Goal: Find specific page/section: Find specific page/section

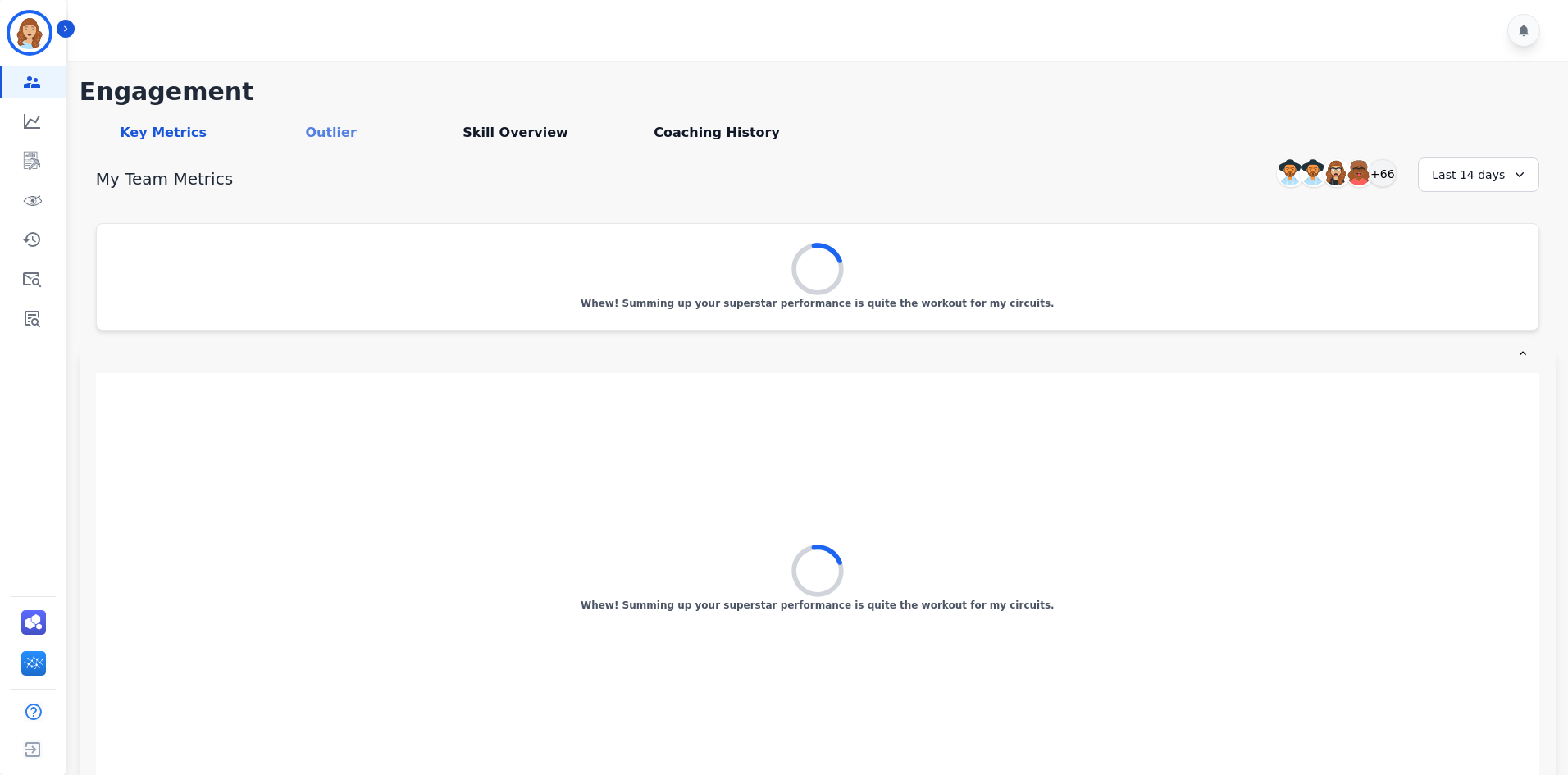
click at [339, 133] on div "Outlier" at bounding box center [331, 135] width 168 height 25
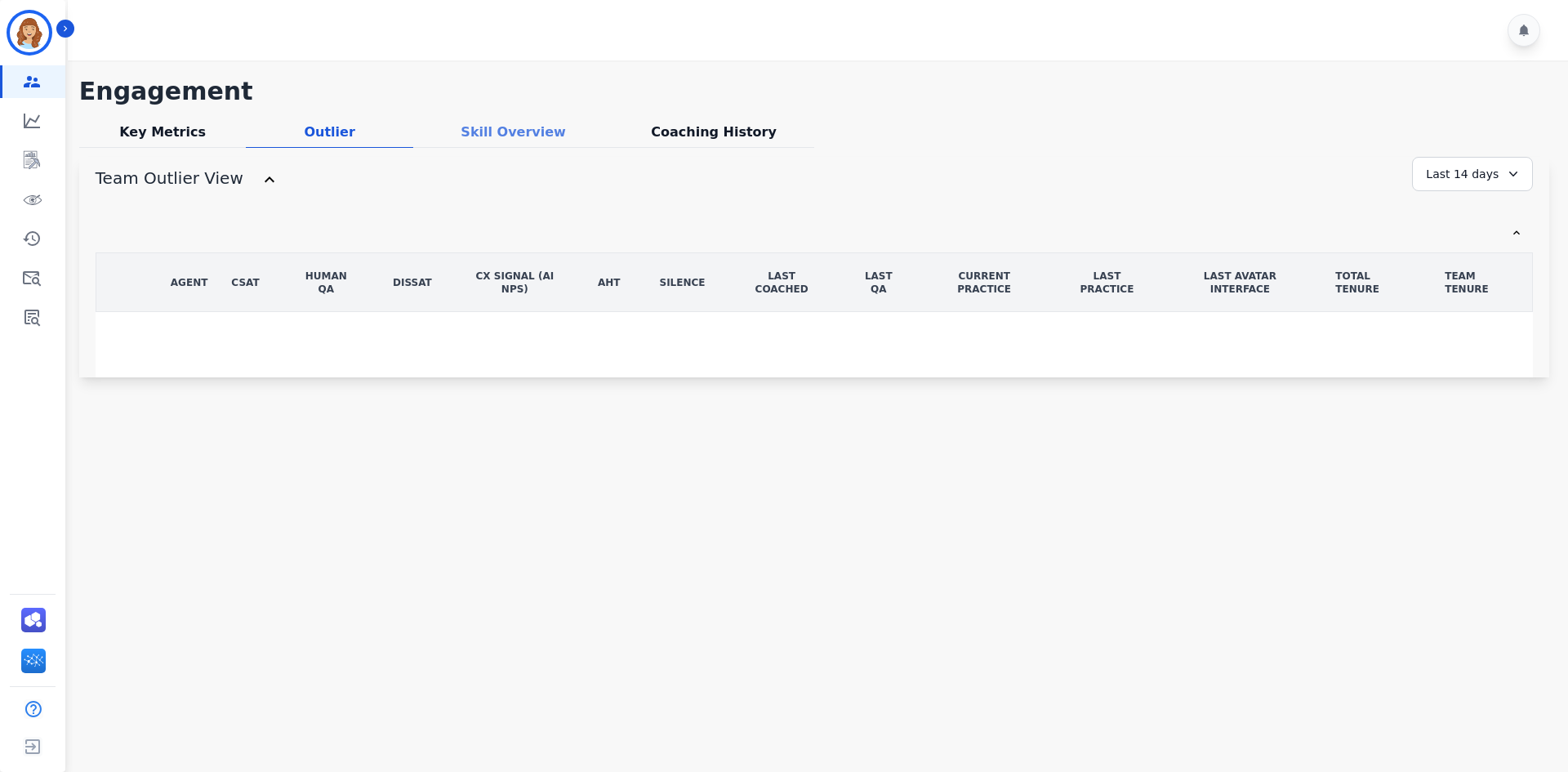
click at [496, 137] on div "Skill Overview" at bounding box center [513, 135] width 200 height 25
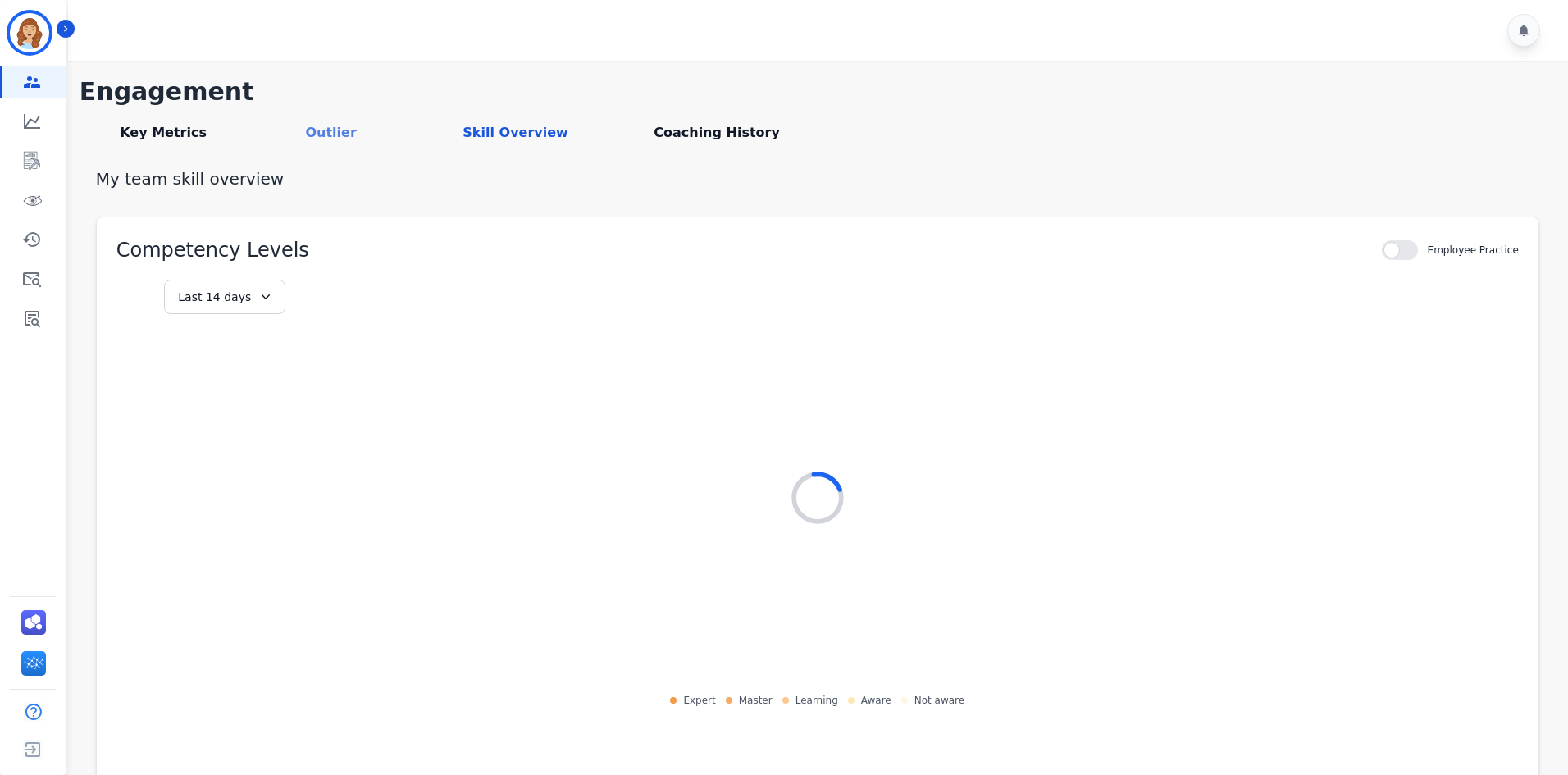
click at [372, 138] on div "Outlier" at bounding box center [331, 135] width 168 height 25
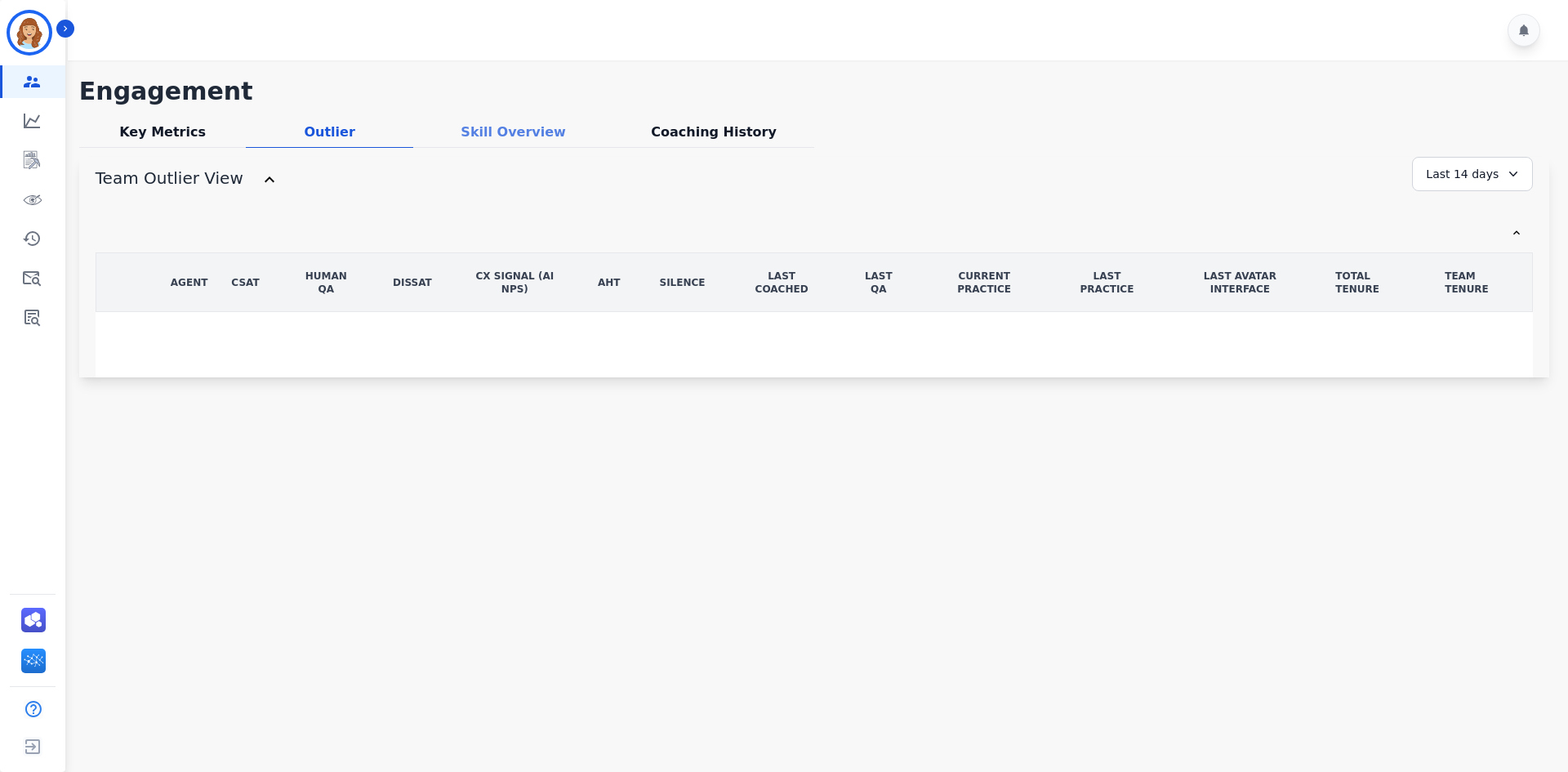
click at [489, 127] on div "Skill Overview" at bounding box center [513, 135] width 200 height 25
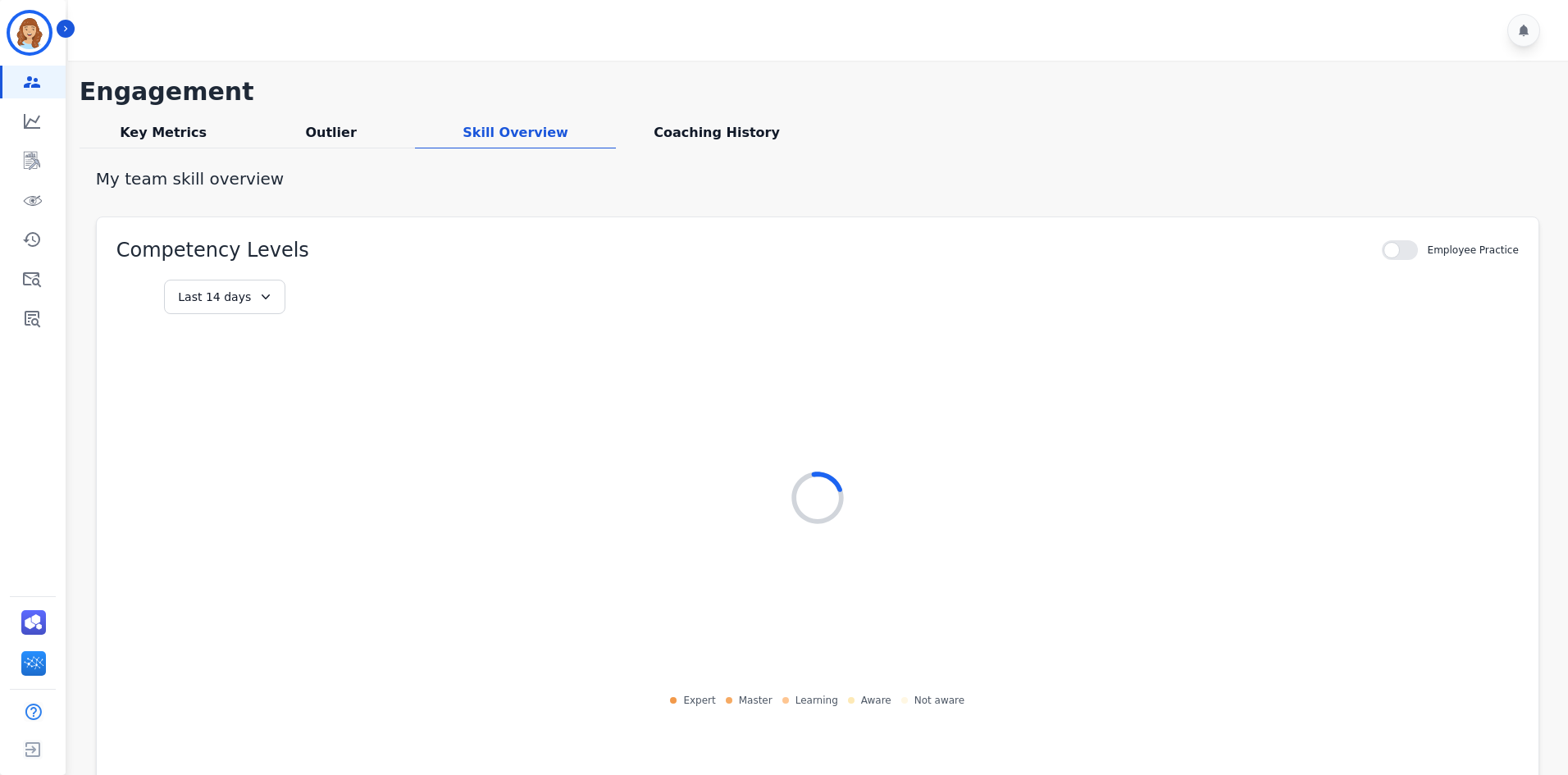
click at [370, 121] on div "**********" at bounding box center [818, 572] width 1476 height 989
click at [335, 137] on div "Outlier" at bounding box center [331, 135] width 168 height 25
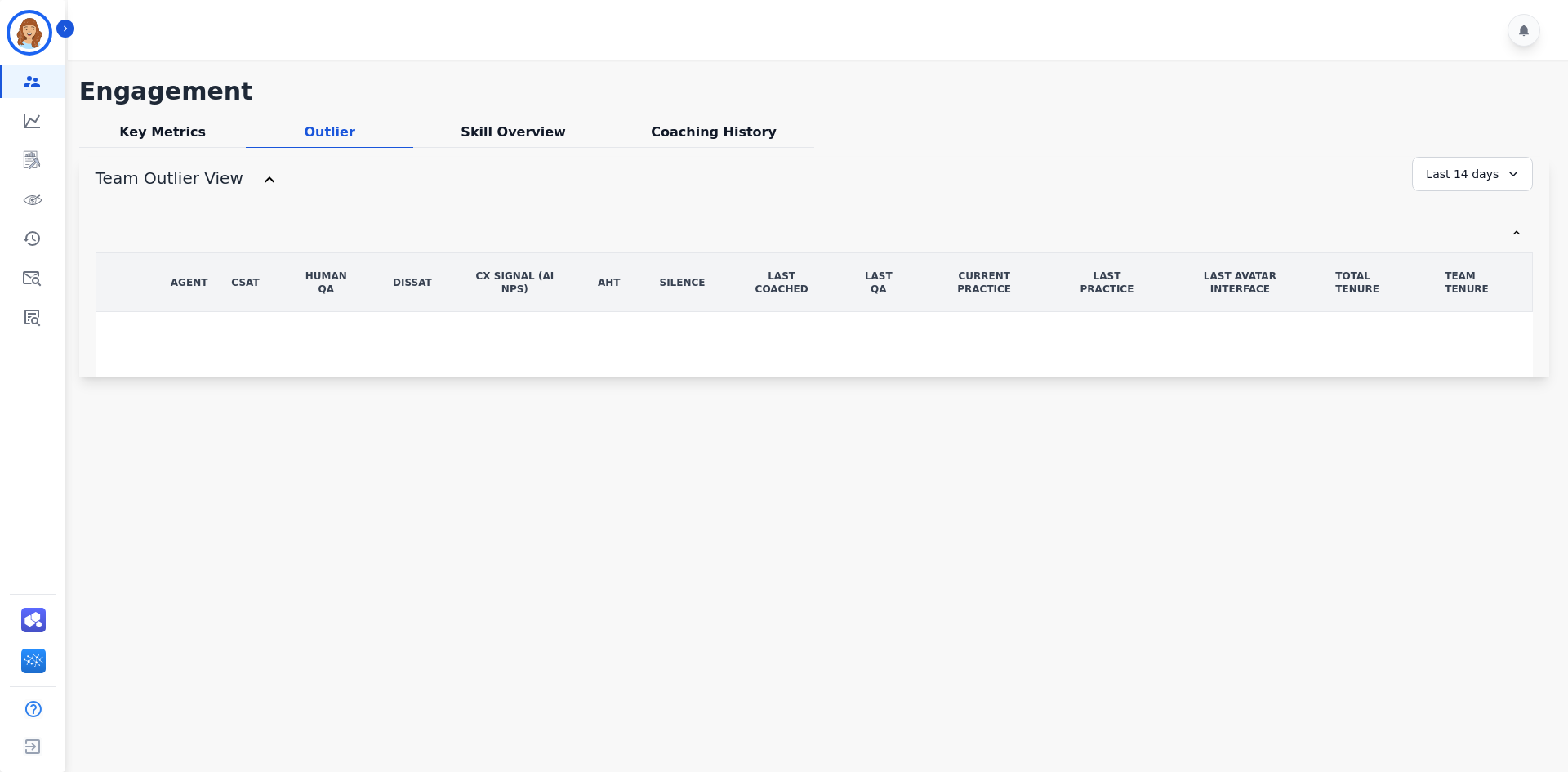
click at [531, 157] on div "**********" at bounding box center [814, 181] width 1437 height 49
click at [527, 135] on div "Skill Overview" at bounding box center [513, 135] width 200 height 25
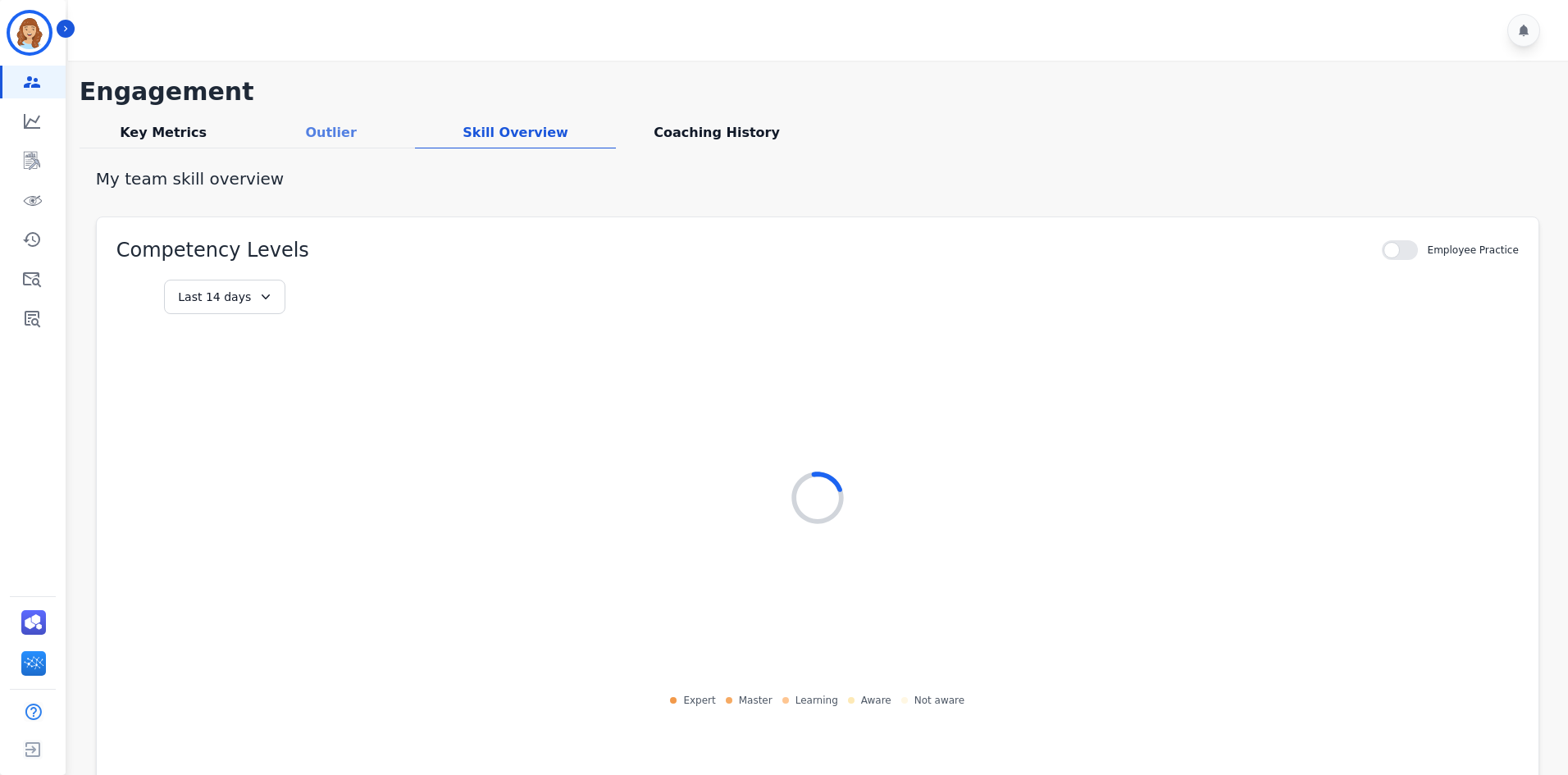
click at [347, 135] on div "Outlier" at bounding box center [331, 135] width 168 height 25
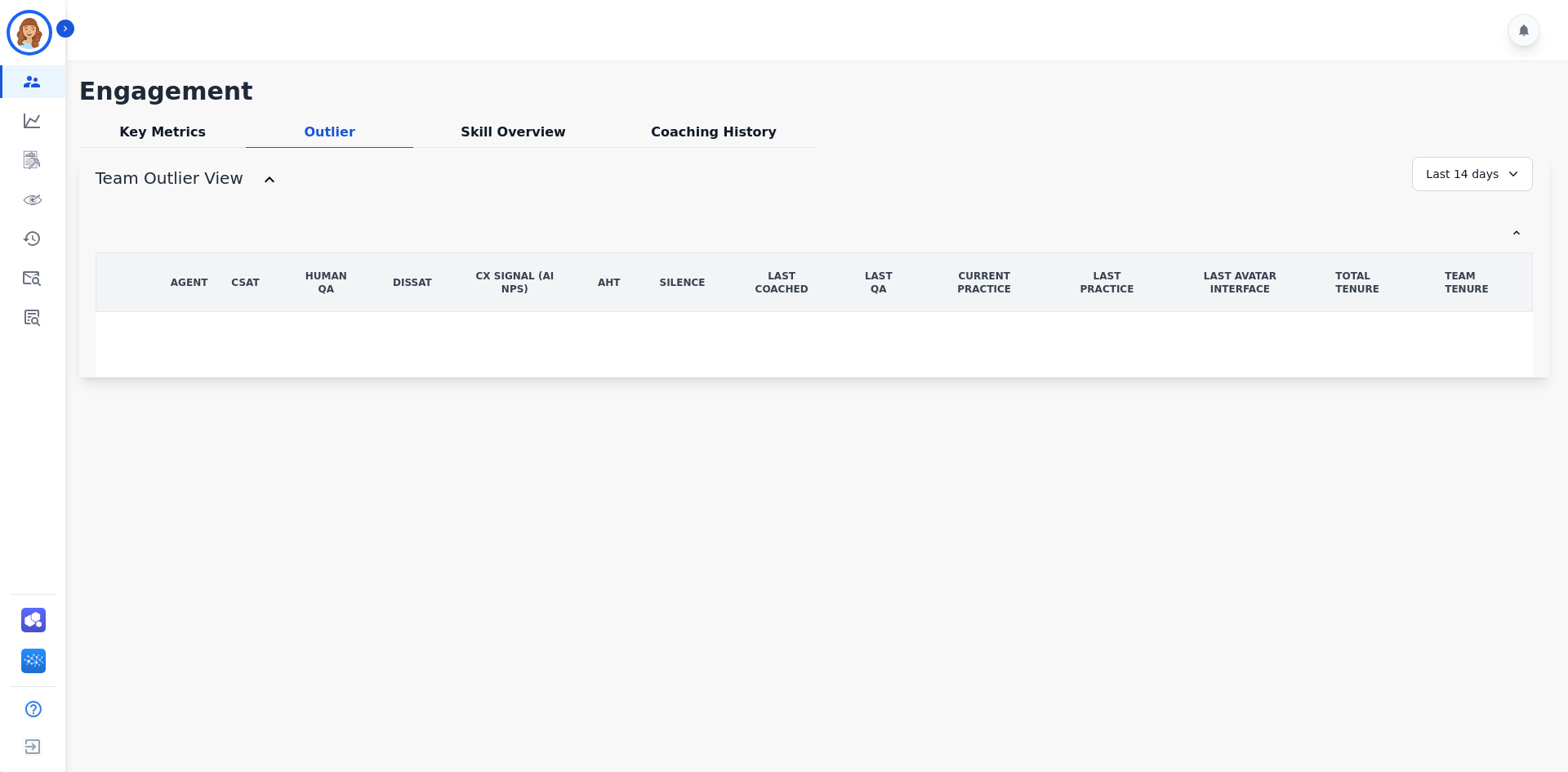
click at [589, 322] on div "AGENT CSAT Human QA DisSat CX Signal (AI NPS) AHT Silence LAST COACHED LAST QA …" at bounding box center [814, 315] width 1437 height 125
click at [65, 28] on icon "Sidebar" at bounding box center [65, 28] width 11 height 11
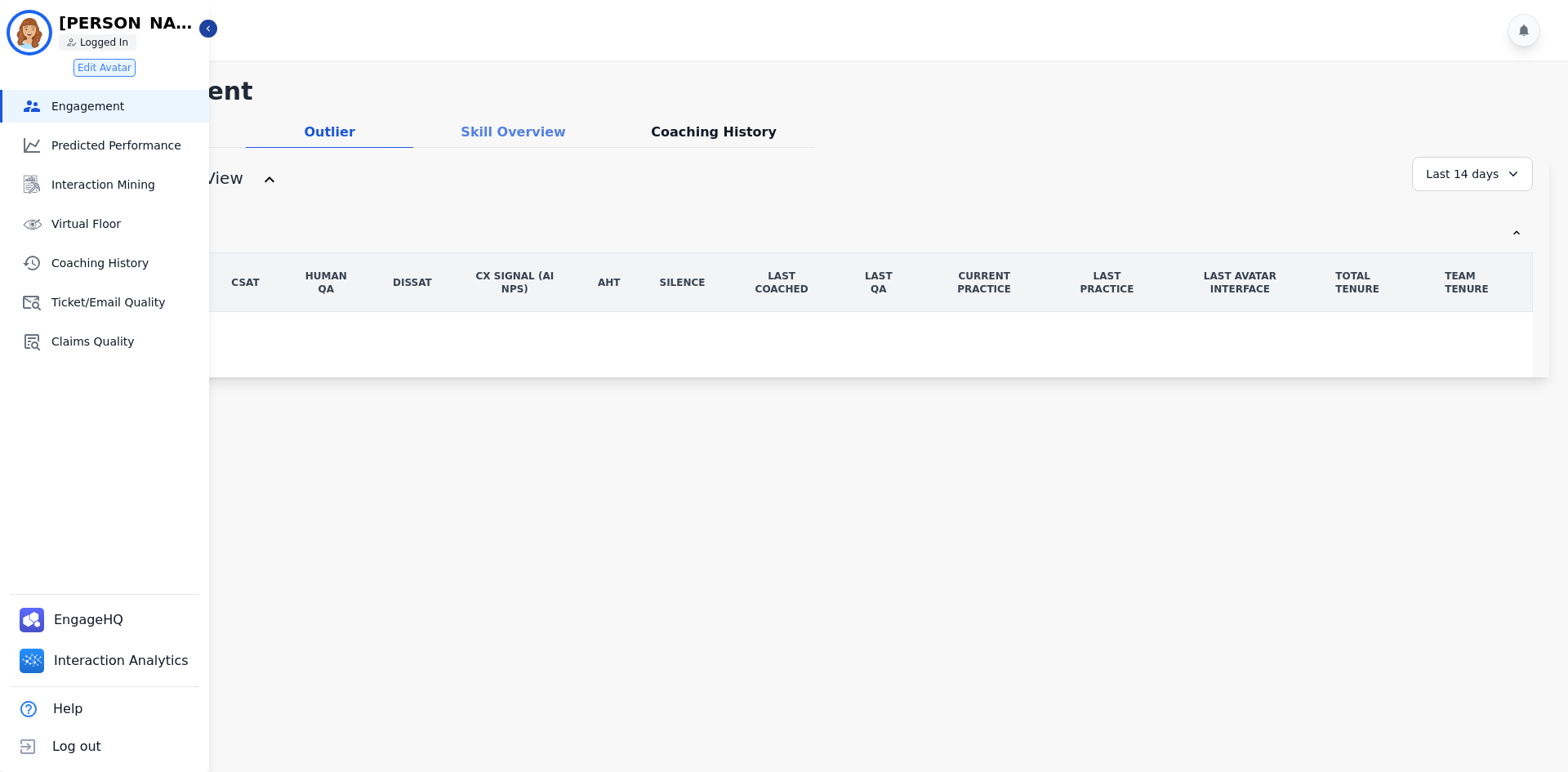
click at [529, 140] on div "Skill Overview" at bounding box center [513, 135] width 200 height 25
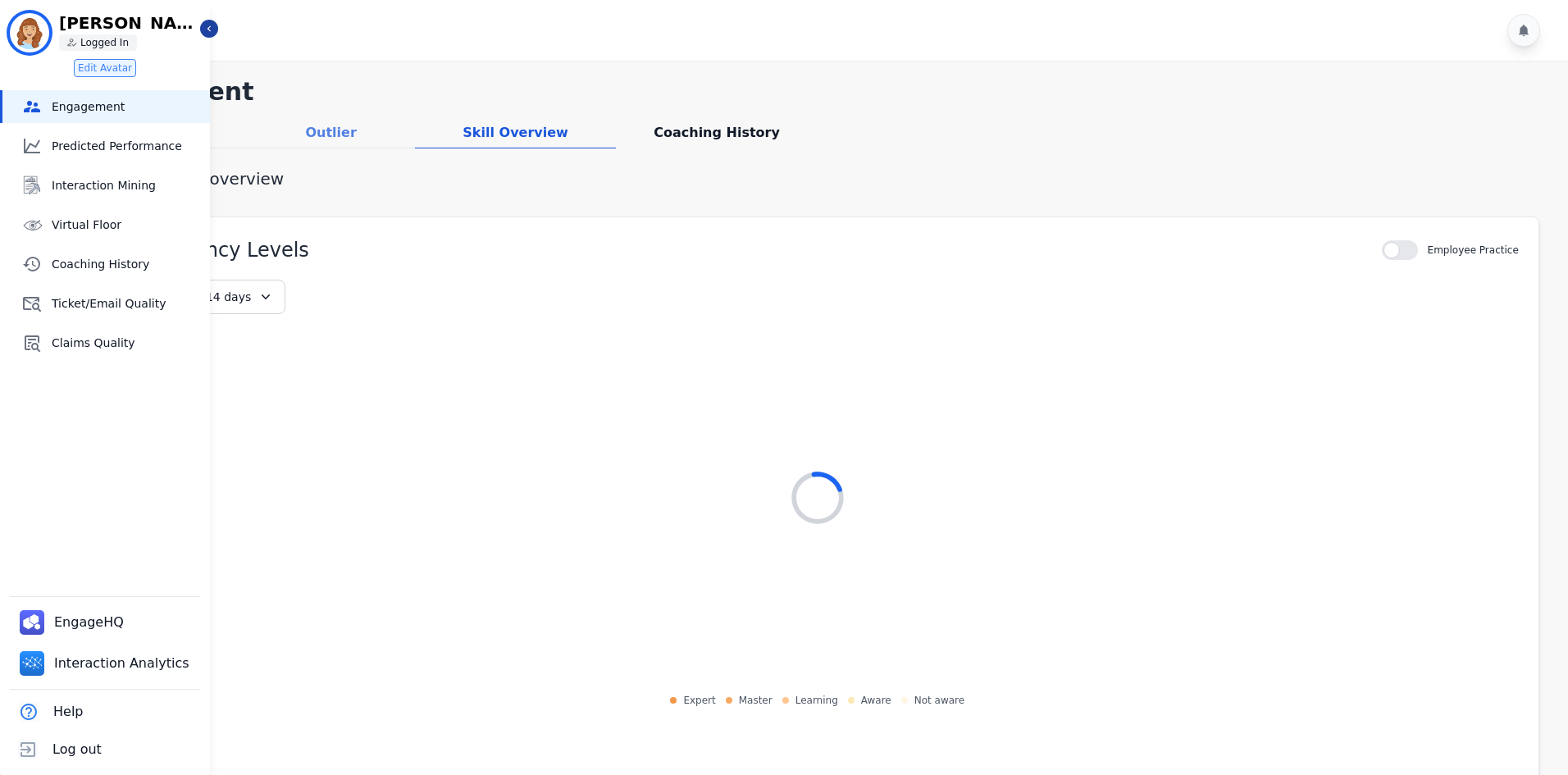
click at [333, 142] on div "Outlier" at bounding box center [331, 135] width 168 height 25
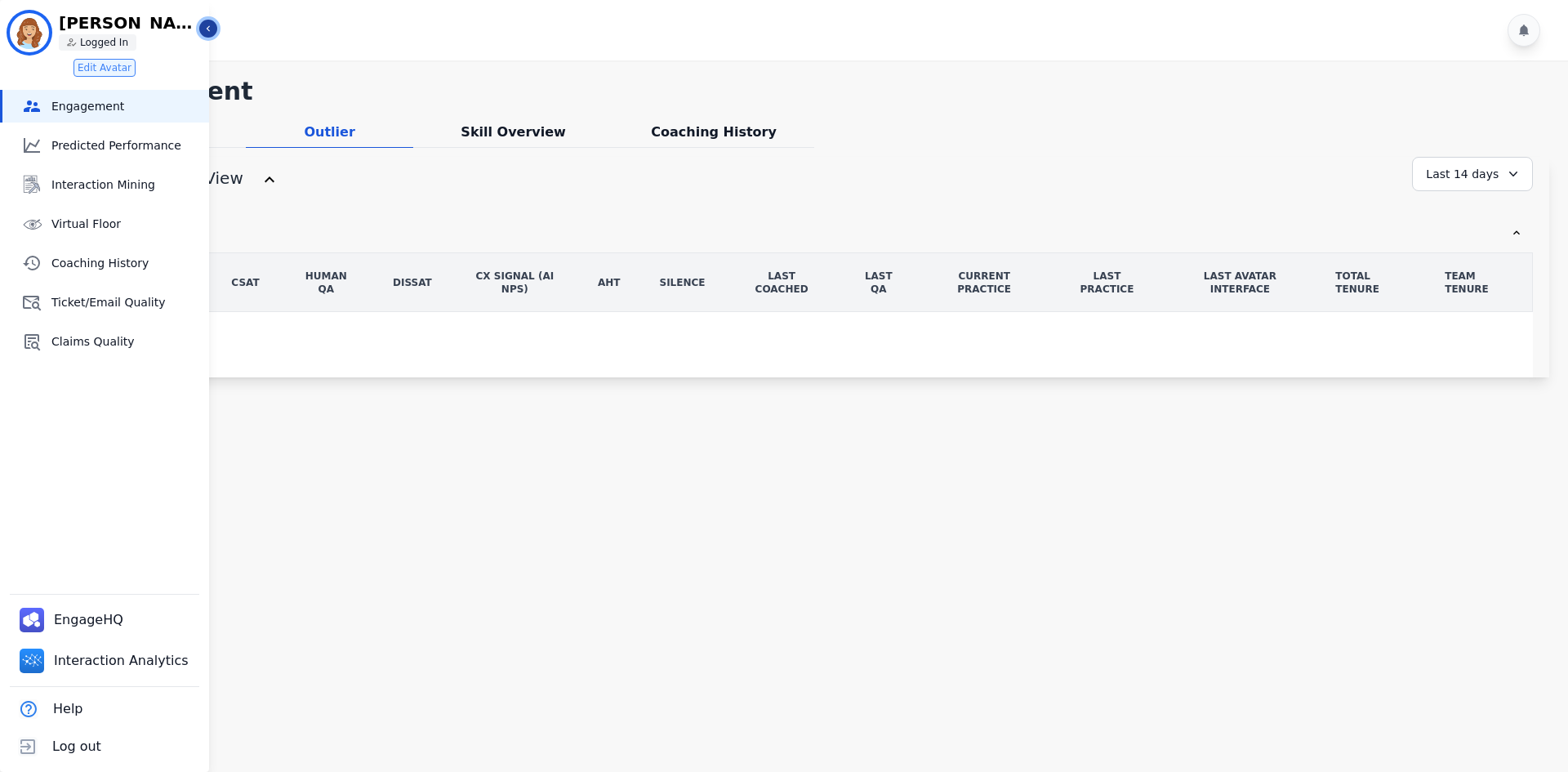
click at [208, 23] on icon "Sidebar" at bounding box center [207, 28] width 11 height 11
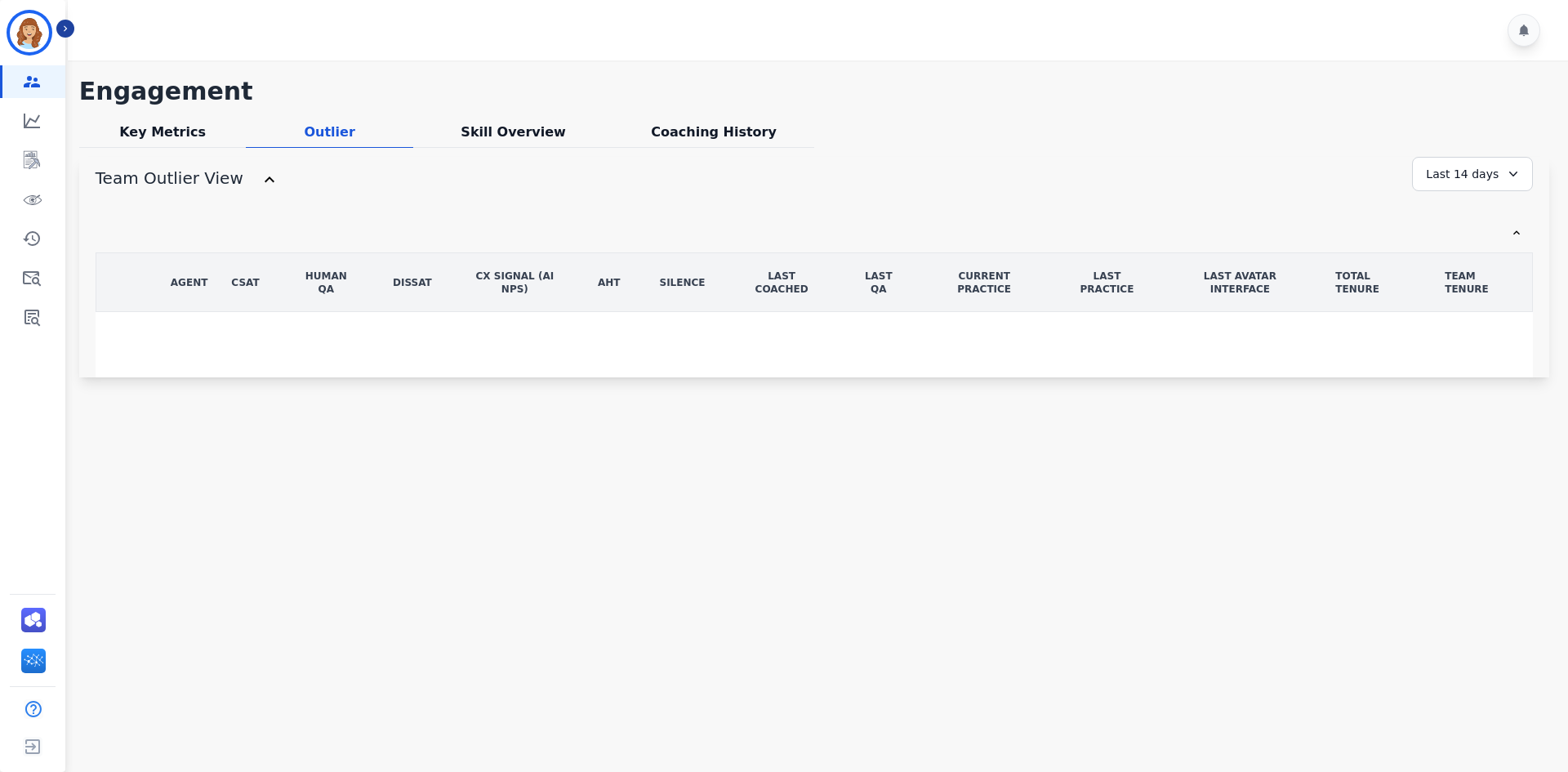
click at [295, 309] on th "Human QA" at bounding box center [326, 283] width 94 height 59
click at [157, 124] on div "Key Metrics" at bounding box center [163, 135] width 168 height 25
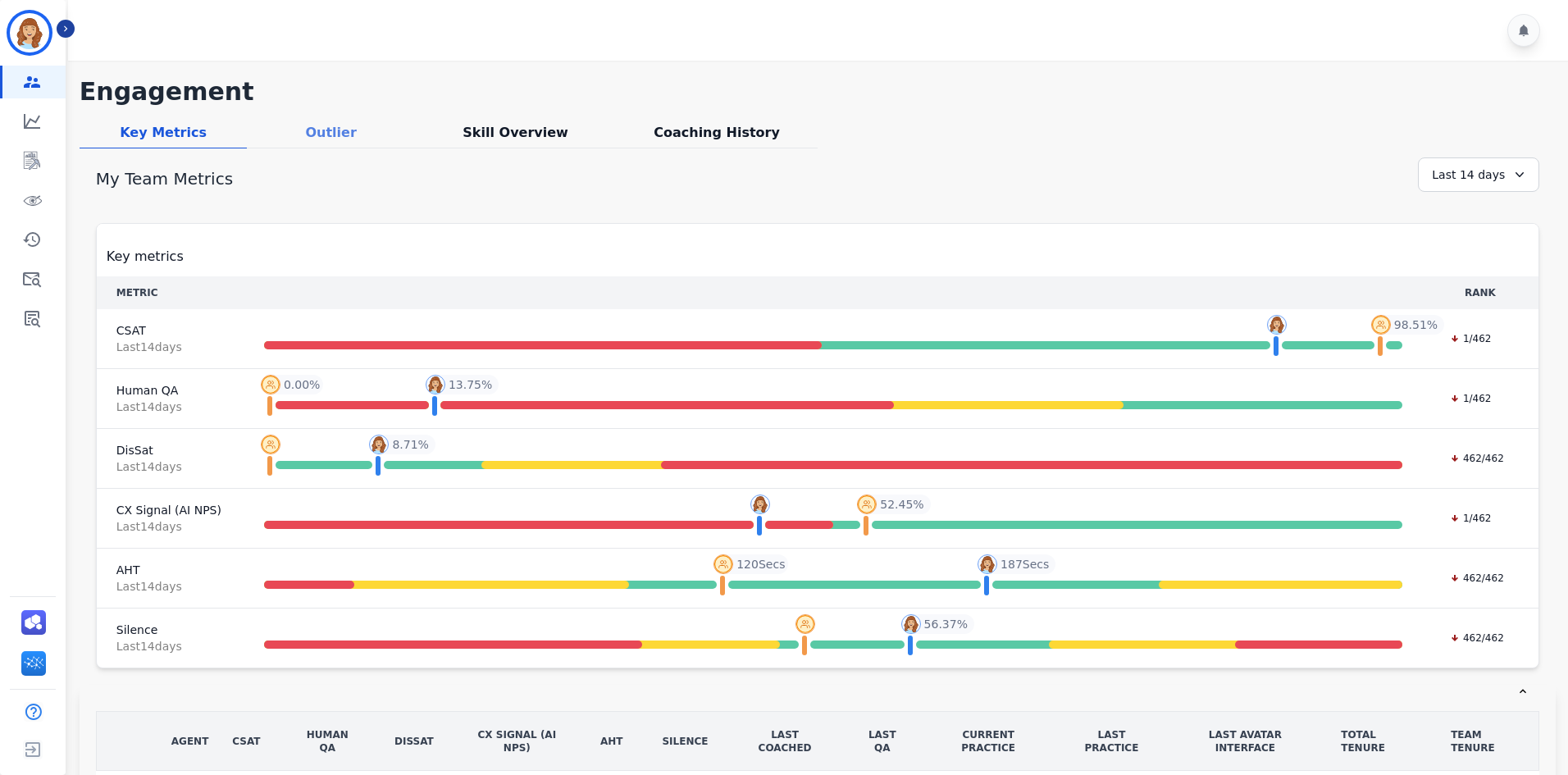
click at [331, 137] on div "Outlier" at bounding box center [331, 135] width 168 height 25
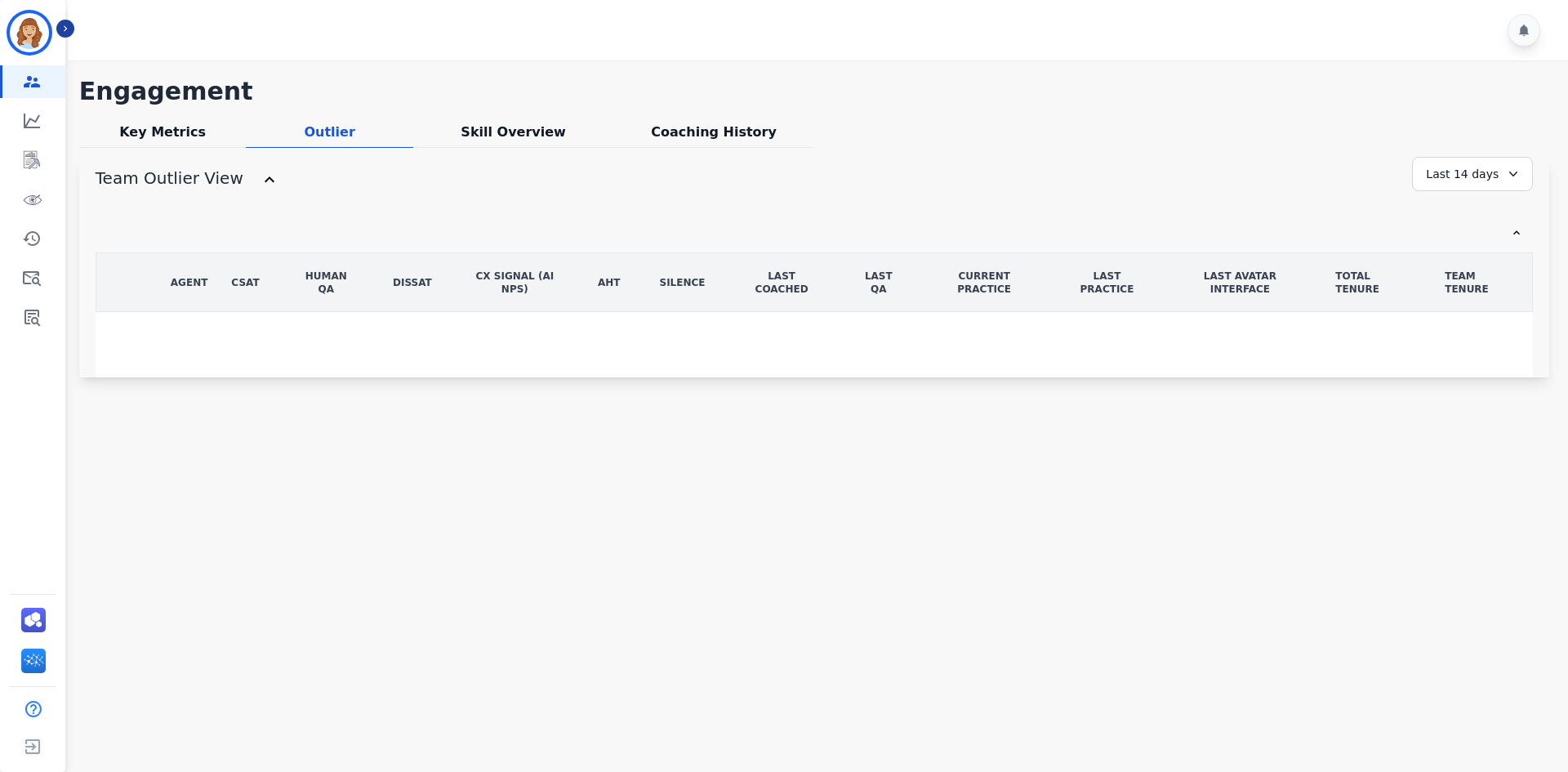
click at [69, 37] on div at bounding box center [819, 30] width 1505 height 61
click at [66, 21] on button "Icon description" at bounding box center [65, 29] width 18 height 18
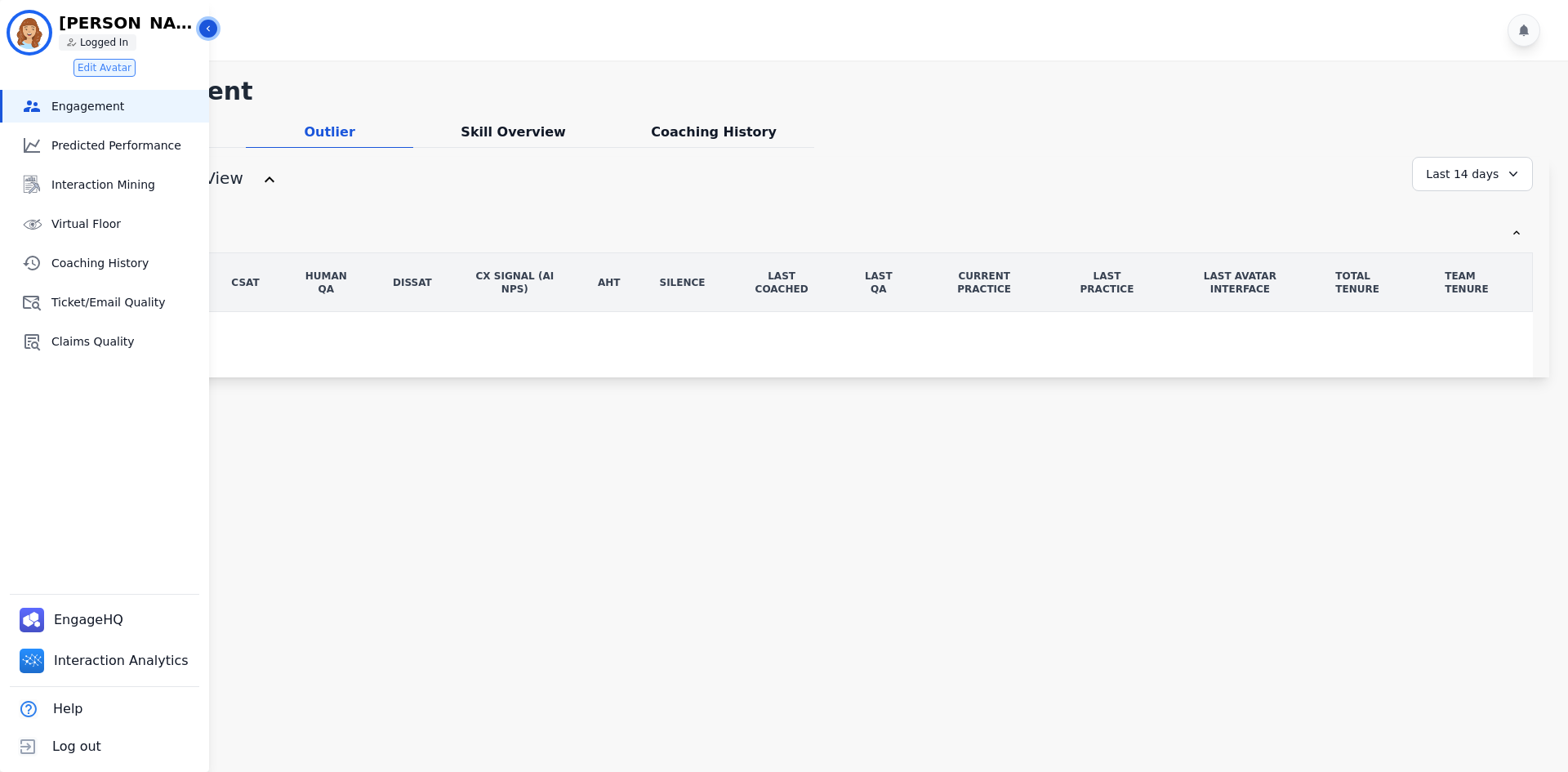
click at [213, 32] on icon "Sidebar" at bounding box center [207, 28] width 11 height 11
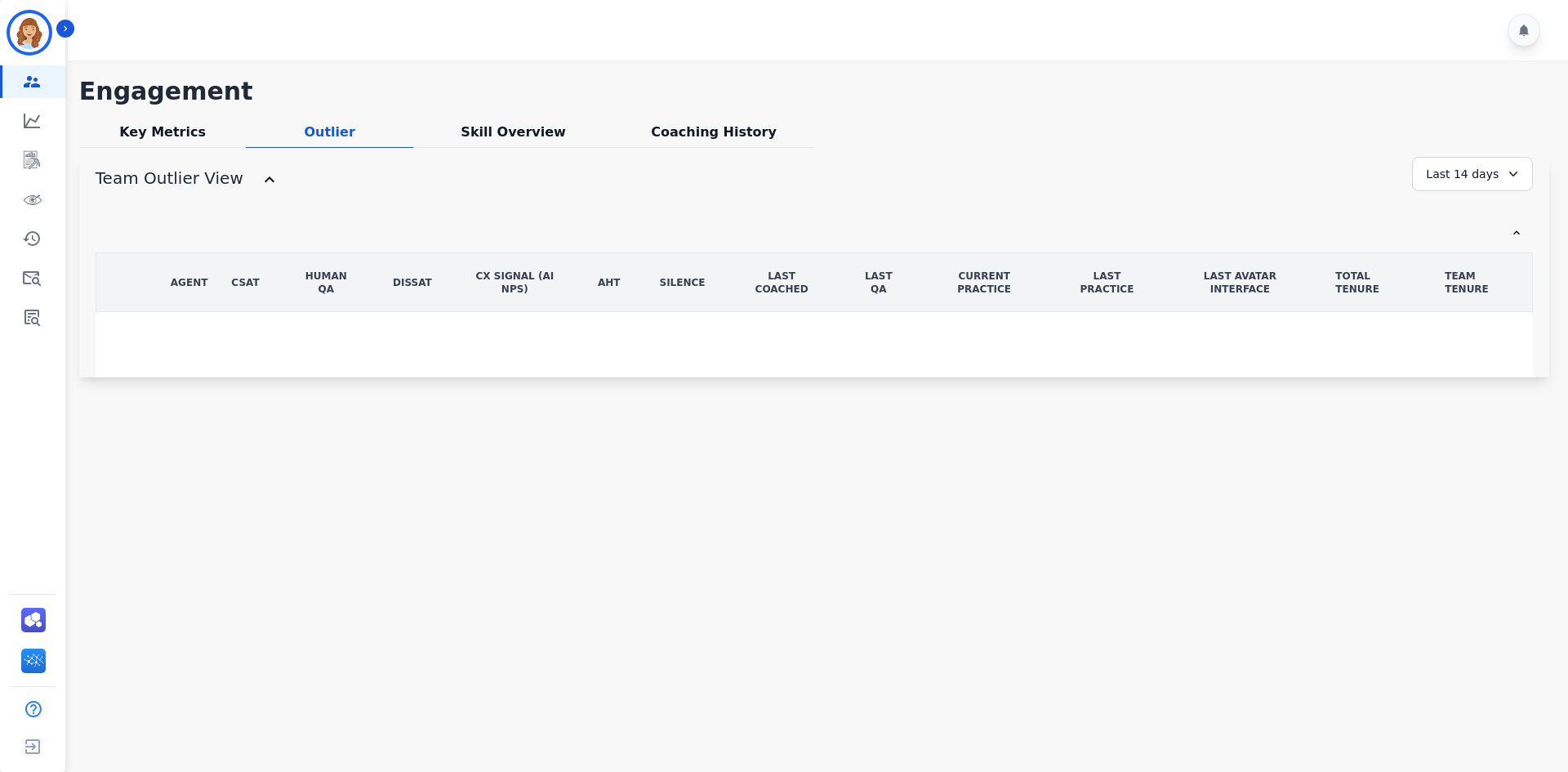
click at [1195, 324] on div "AGENT CSAT Human QA DisSat CX Signal (AI NPS) AHT Silence LAST COACHED LAST QA …" at bounding box center [814, 315] width 1437 height 125
click at [1470, 180] on div "Last 14 days" at bounding box center [1472, 174] width 121 height 35
click at [1471, 302] on ul "Custom [DATE] [DATE] Last 7 days Last 14 days Last 30 days Last 90 days Last 12…" at bounding box center [1482, 291] width 98 height 186
click at [1470, 316] on li "Last 30 days" at bounding box center [1482, 312] width 81 height 16
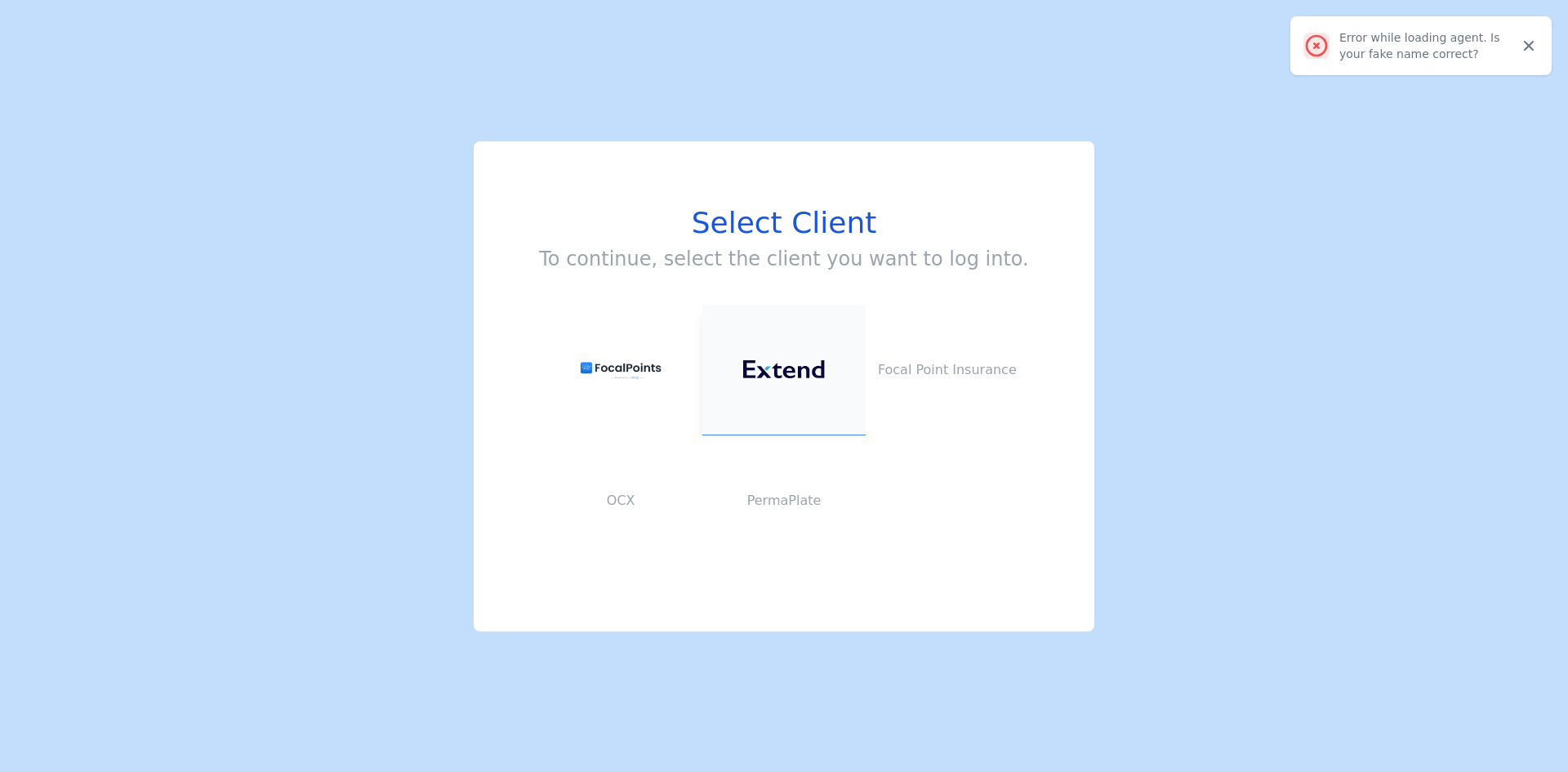
click at [788, 399] on button at bounding box center [783, 369] width 163 height 131
